Goal: Find specific page/section: Find specific page/section

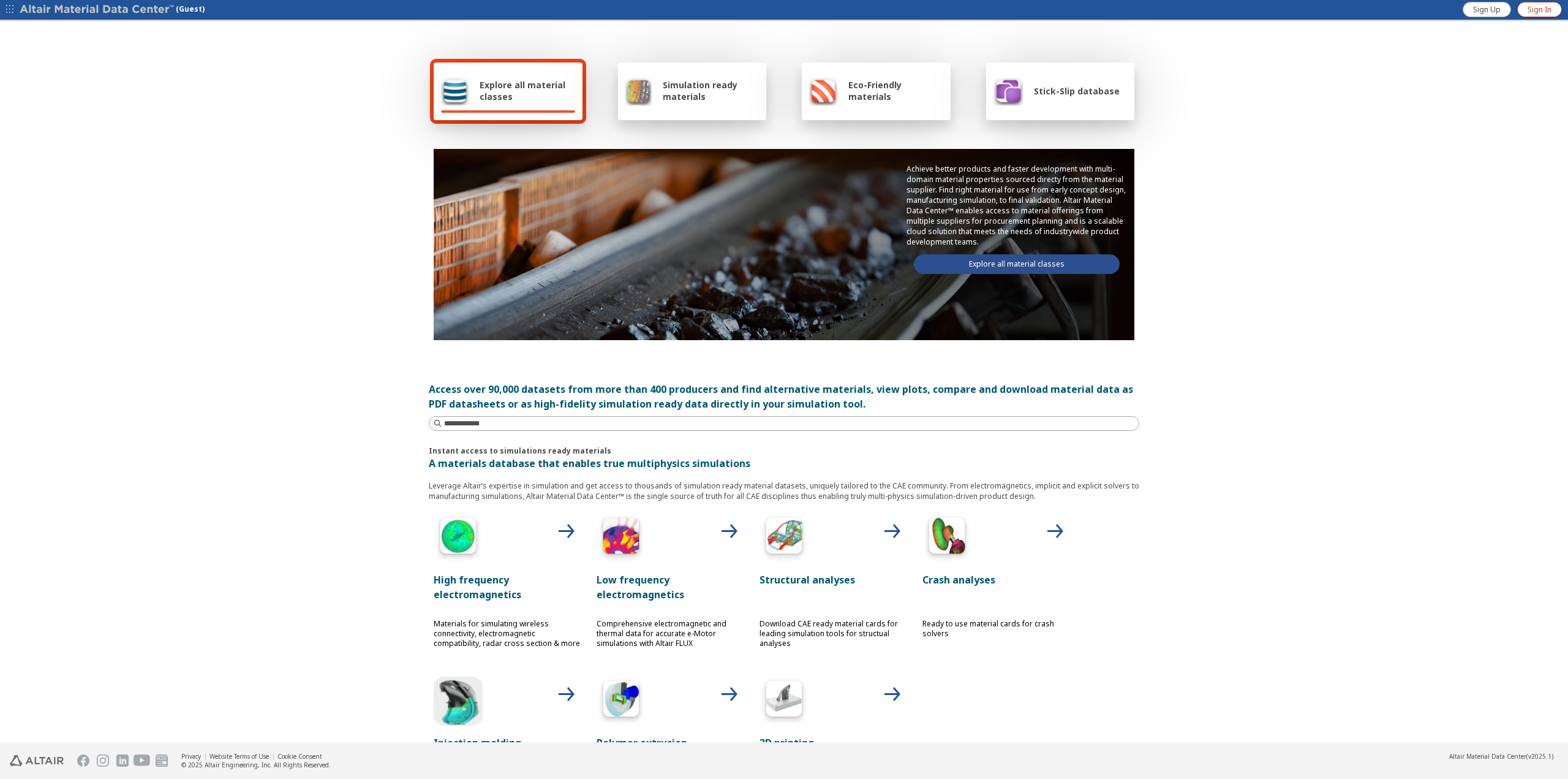
click at [1560, 7] on link "Sign In" at bounding box center [1540, 9] width 44 height 15
click at [662, 107] on div "Simulation ready materials" at bounding box center [693, 91] width 149 height 58
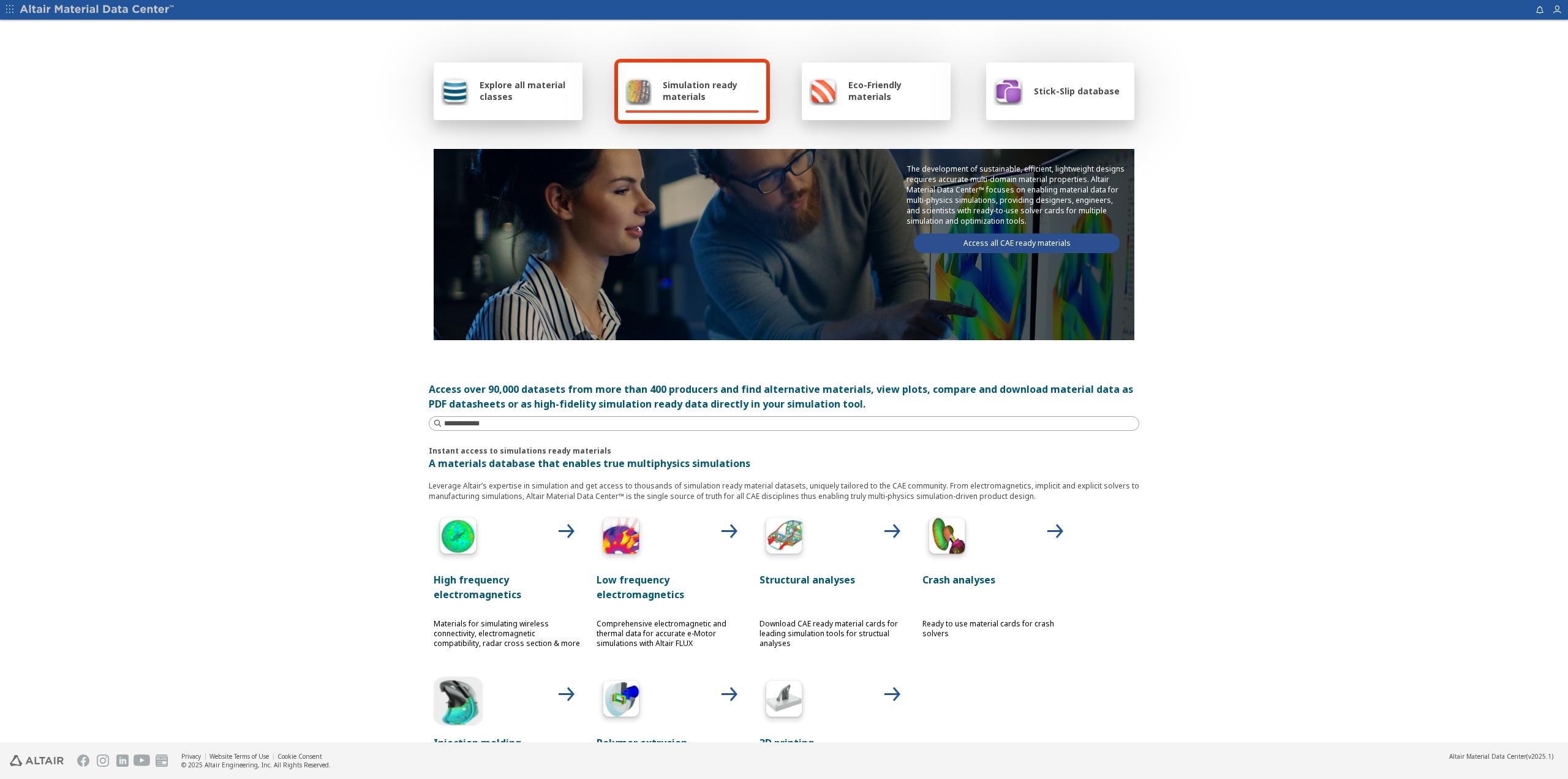
click at [548, 108] on div "Explore all material classes" at bounding box center [508, 91] width 149 height 58
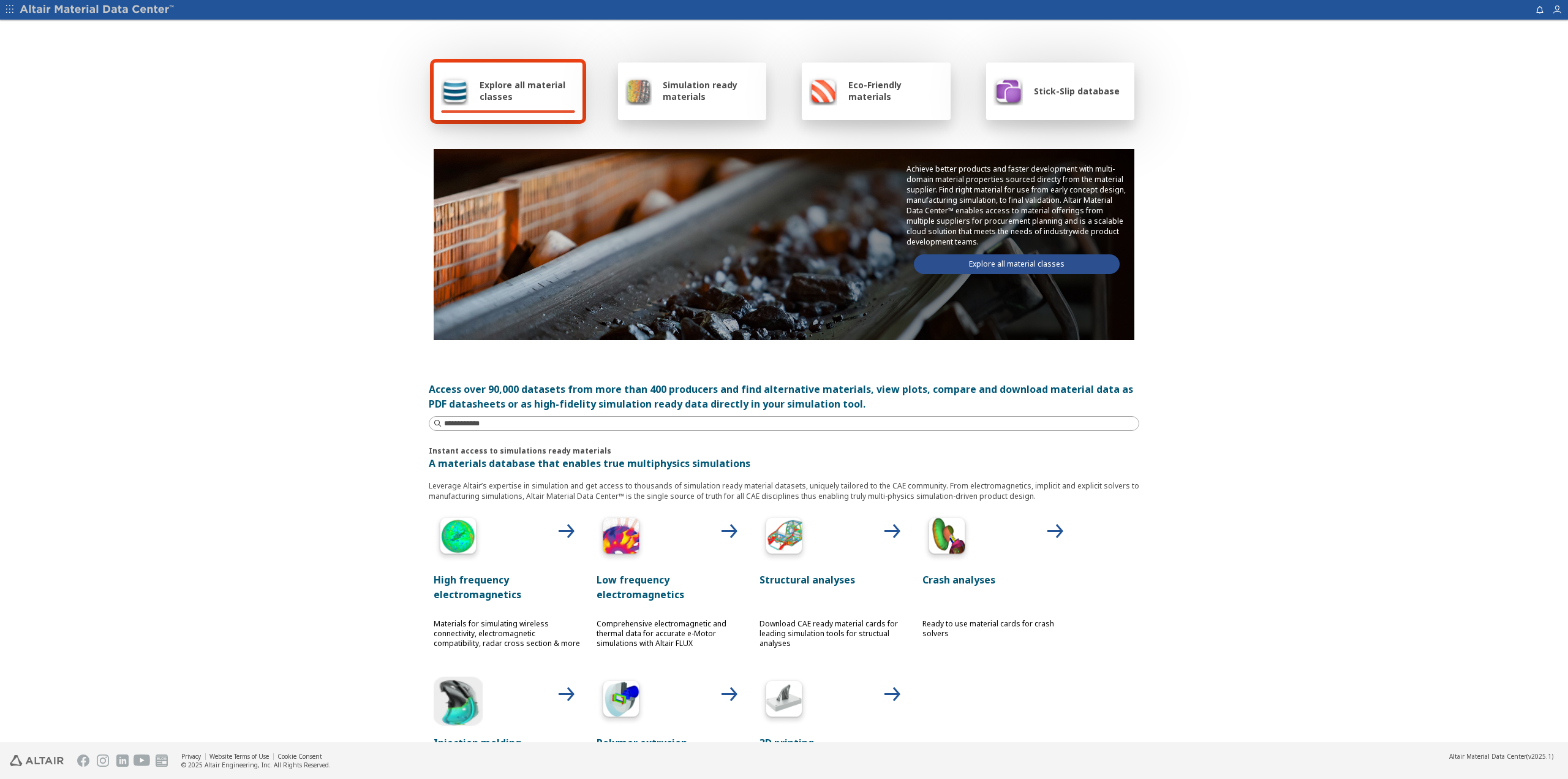
click at [9, 8] on icon "button" at bounding box center [9, 9] width 8 height 8
click at [59, 110] on link "Visit M-Base" at bounding box center [47, 110] width 43 height 12
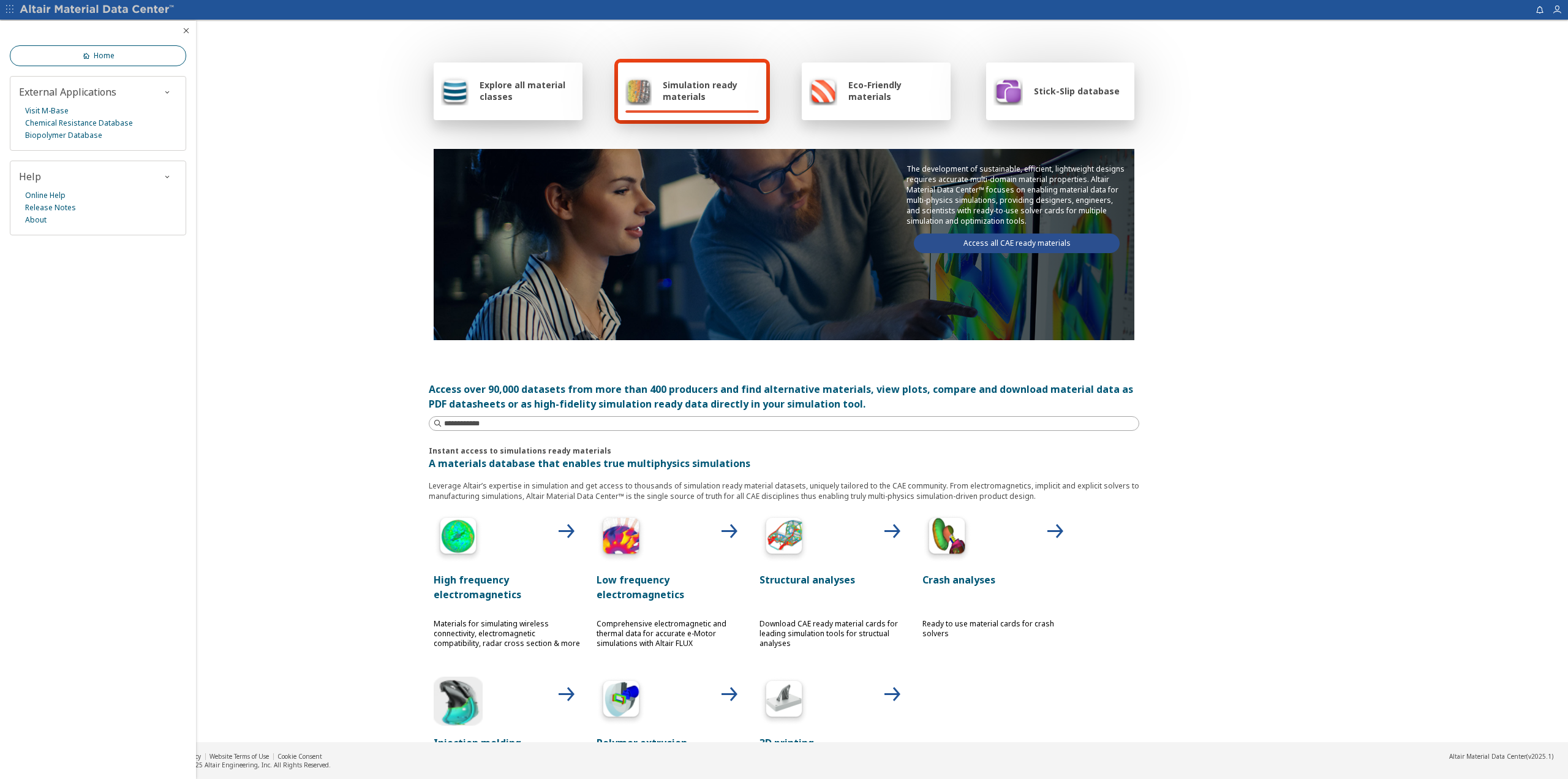
click at [129, 60] on link "Home" at bounding box center [97, 56] width 177 height 21
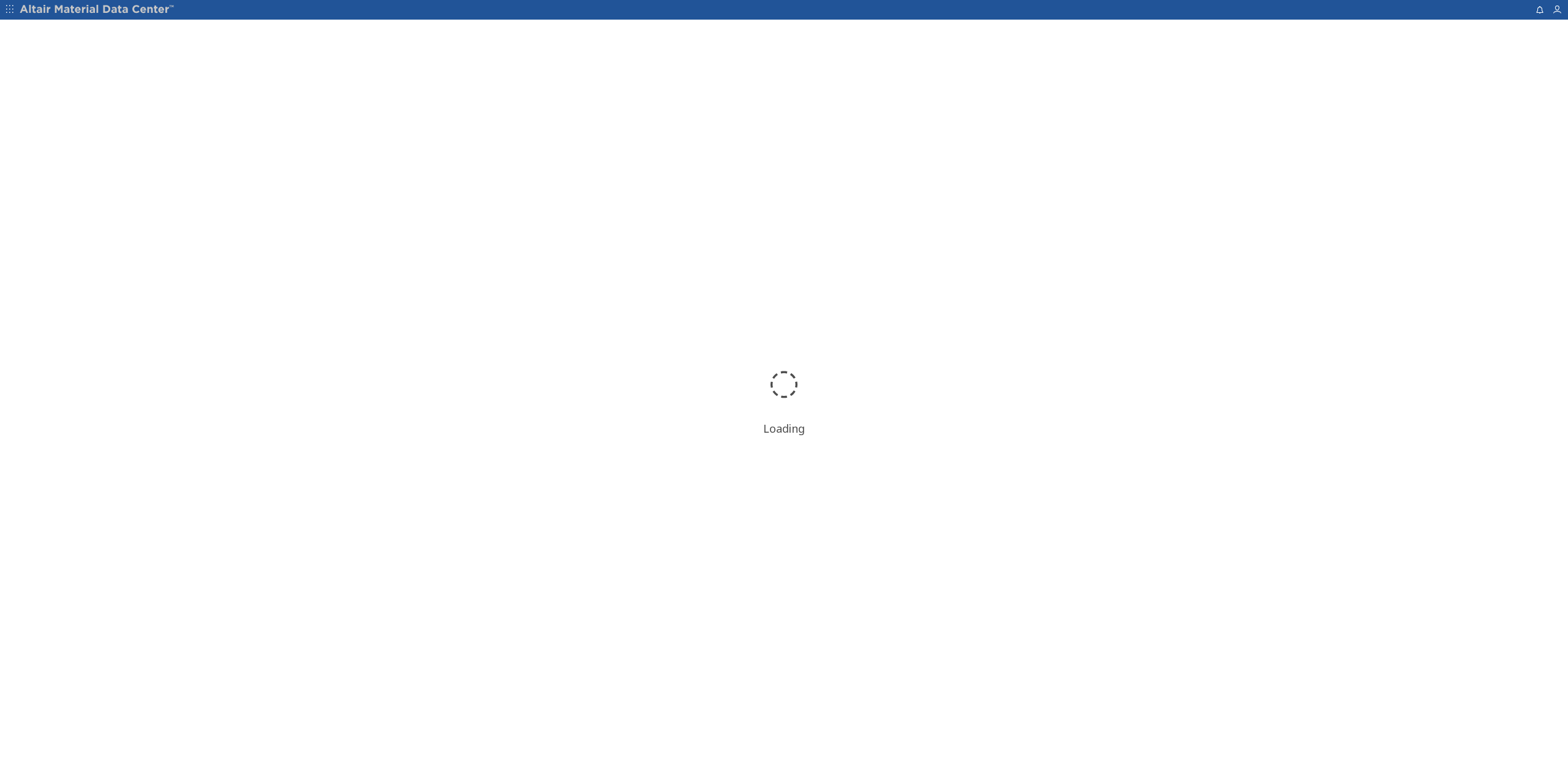
click at [13, 11] on icon "button" at bounding box center [9, 9] width 8 height 8
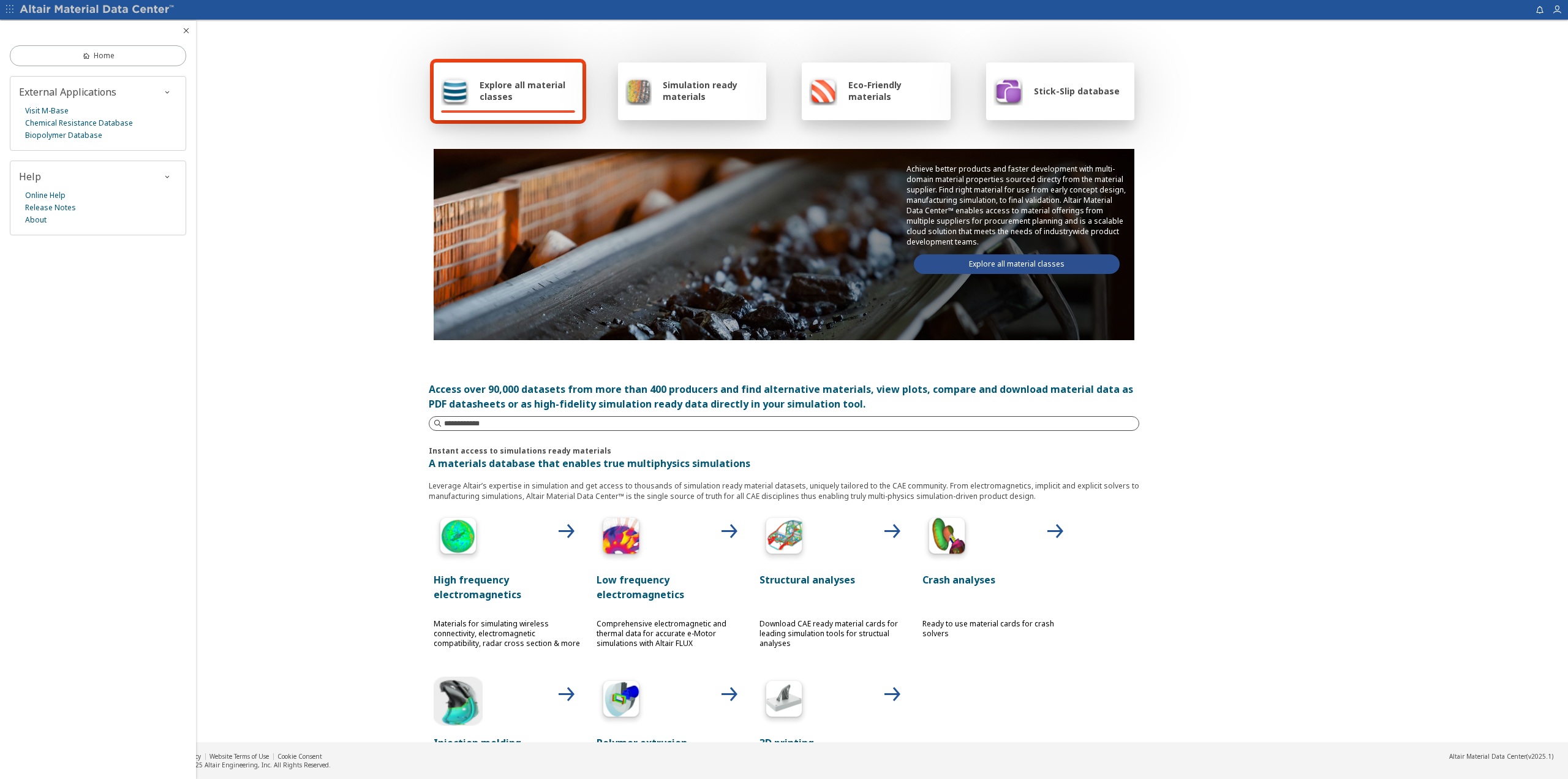
click at [733, 427] on input at bounding box center [792, 423] width 695 height 12
type input "****"
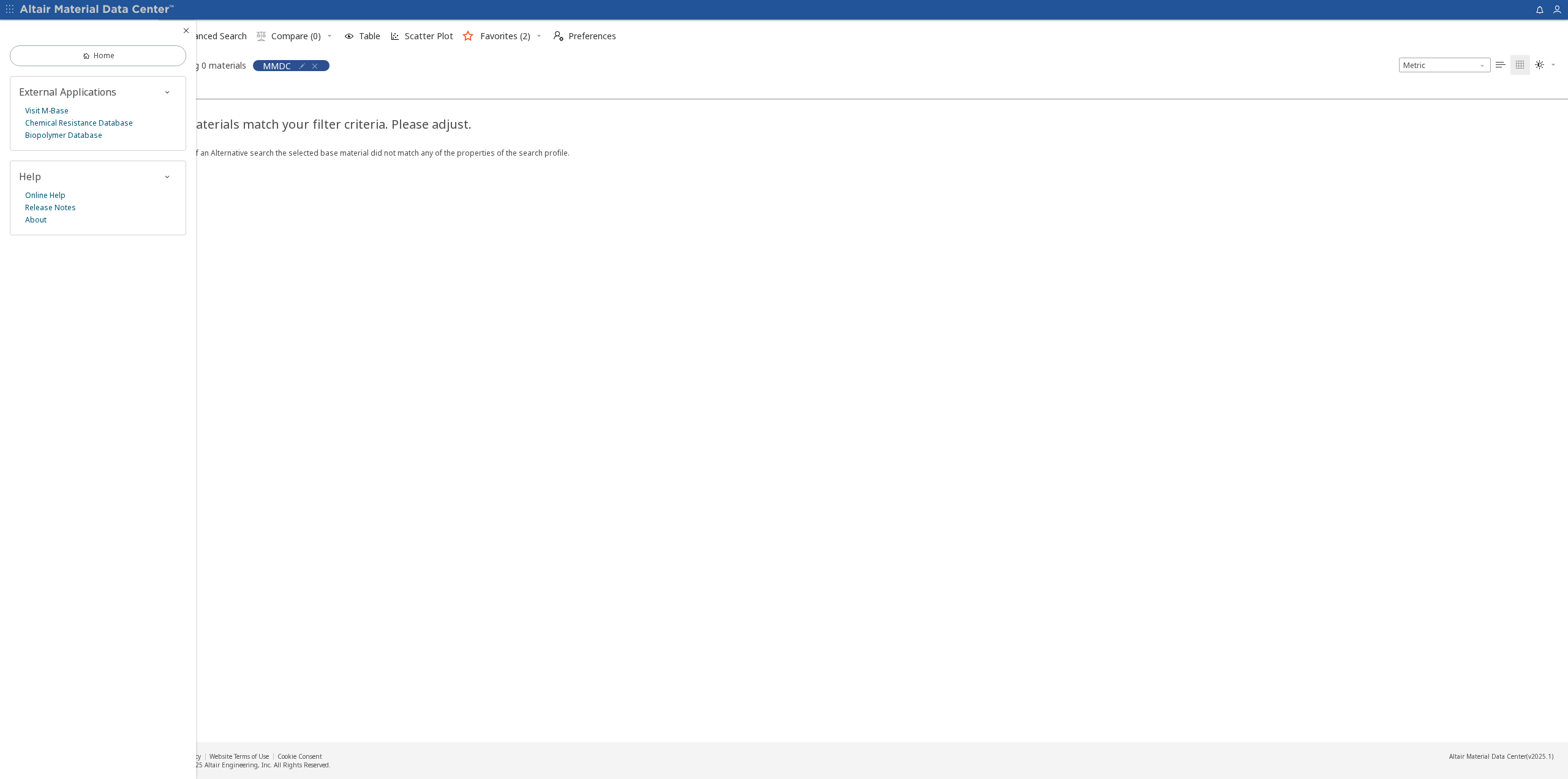
click at [320, 69] on div "MMDC" at bounding box center [291, 65] width 77 height 12
click at [312, 64] on icon "button" at bounding box center [314, 66] width 9 height 9
